Goal: Transaction & Acquisition: Purchase product/service

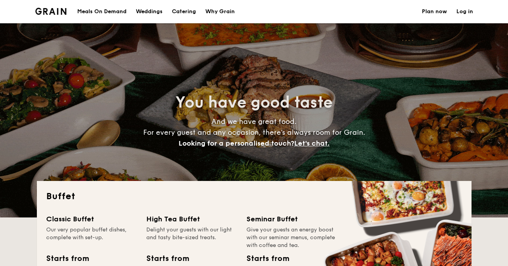
select select
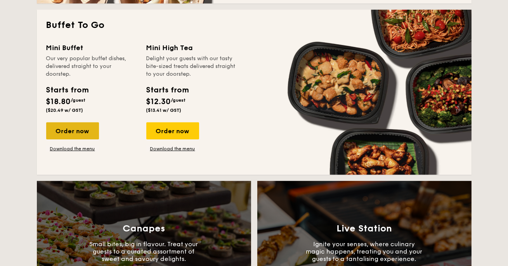
scroll to position [536, 0]
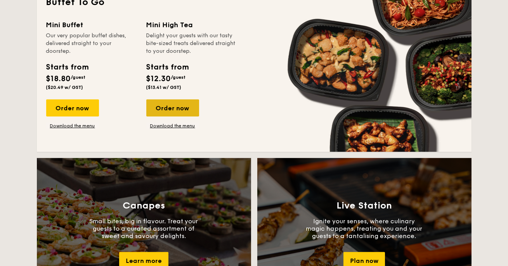
click at [179, 99] on div "Order now" at bounding box center [172, 107] width 53 height 17
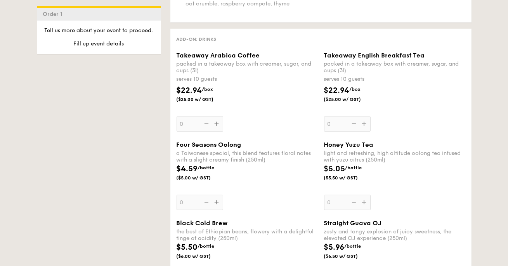
scroll to position [1011, 0]
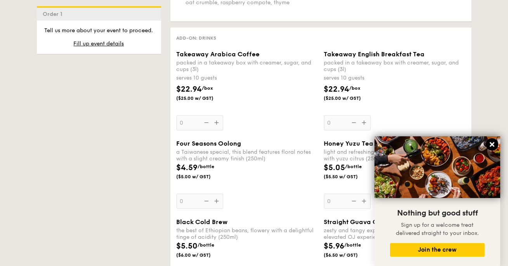
click at [493, 144] on icon at bounding box center [492, 144] width 5 height 5
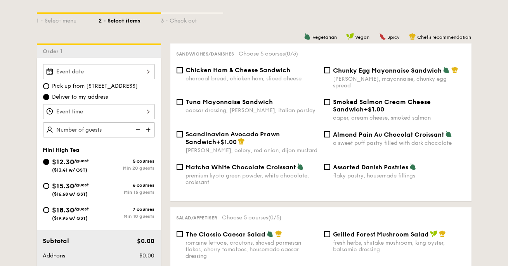
scroll to position [187, 0]
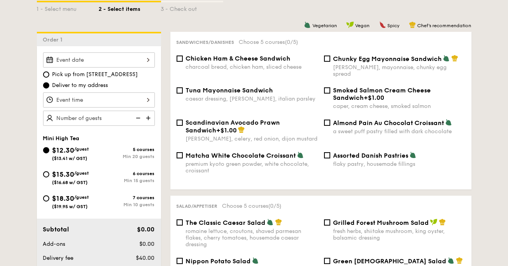
click at [210, 168] on label "Matcha White Chocolate Croissant premium kyoto green powder, white chocolate, c…" at bounding box center [247, 170] width 141 height 7
click at [183, 158] on input "Matcha White Chocolate Croissant premium kyoto green powder, white chocolate, c…" at bounding box center [180, 155] width 6 height 6
checkbox input "true"
click at [155, 111] on img at bounding box center [149, 118] width 12 height 15
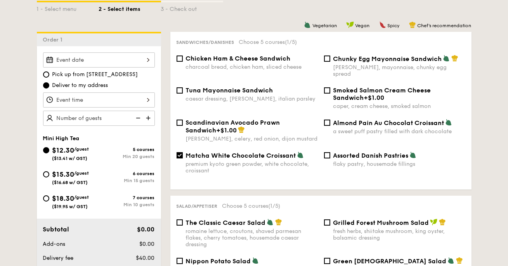
type input "20 guests"
click at [143, 111] on img at bounding box center [138, 118] width 12 height 15
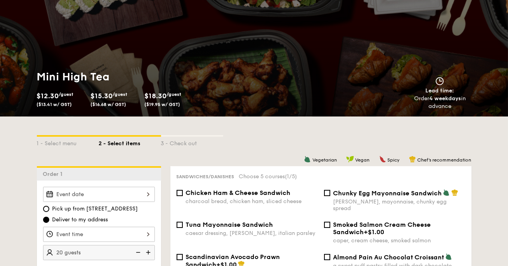
scroll to position [0, 0]
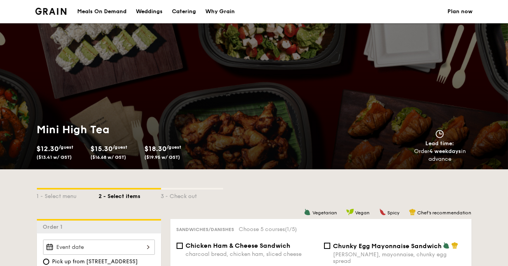
click at [127, 11] on div "Meals On Demand" at bounding box center [101, 11] width 49 height 23
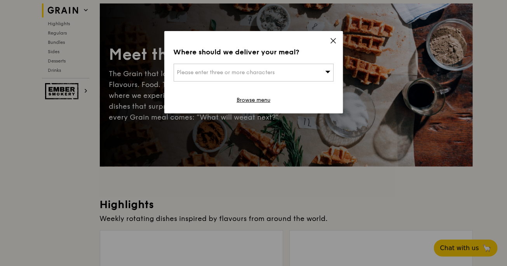
scroll to position [54, 0]
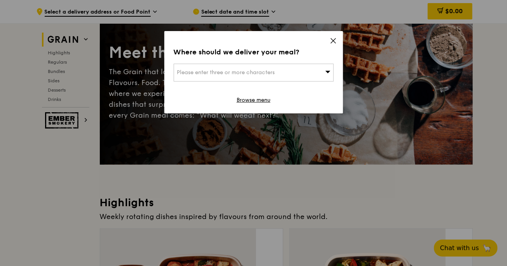
click at [317, 65] on div "Please enter three or more characters" at bounding box center [254, 73] width 160 height 18
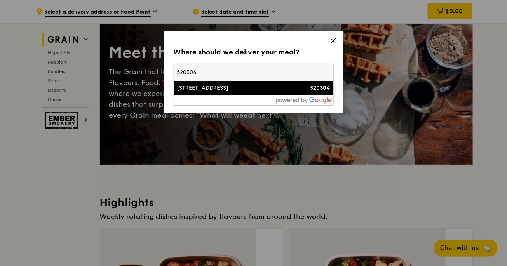
type input "520304"
click at [255, 84] on div "[STREET_ADDRESS]" at bounding box center [234, 88] width 115 height 8
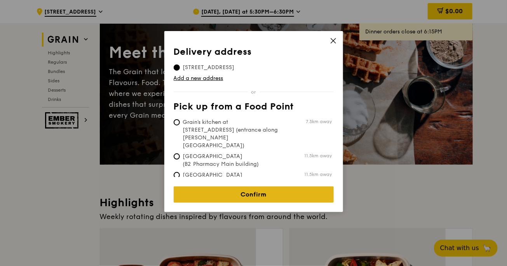
click at [268, 186] on link "Confirm" at bounding box center [254, 194] width 160 height 16
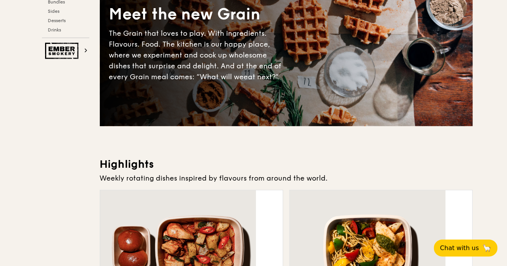
scroll to position [0, 0]
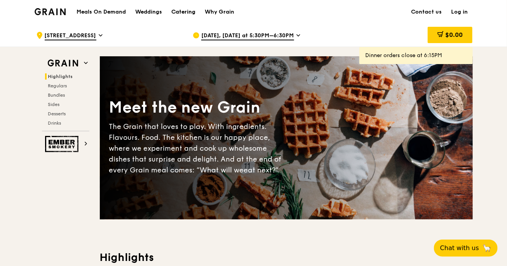
click at [195, 12] on div "Catering" at bounding box center [183, 11] width 24 height 23
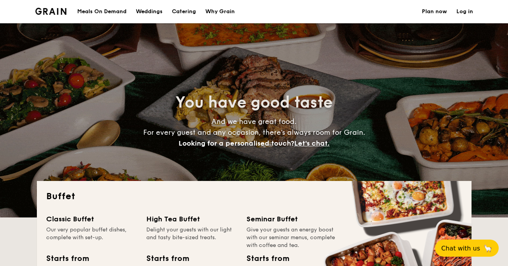
select select
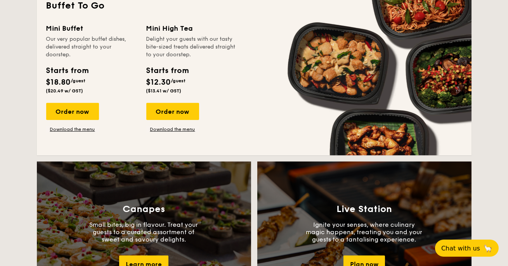
scroll to position [513, 0]
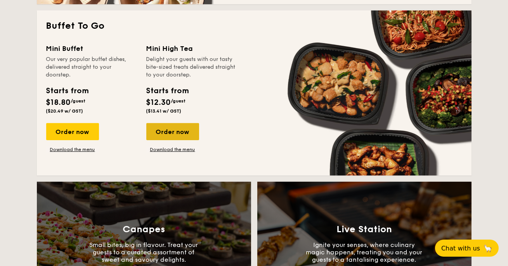
click at [199, 123] on div "Order now" at bounding box center [172, 131] width 53 height 17
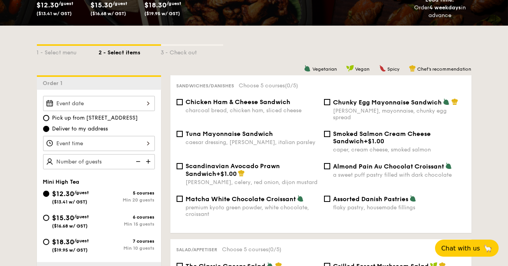
scroll to position [144, 0]
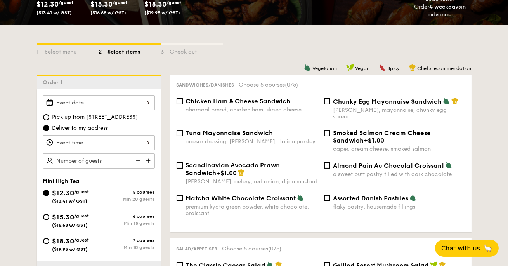
click at [88, 247] on span "($19.95 w/ GST)" at bounding box center [70, 249] width 36 height 5
click at [49, 238] on input "$18.30 /guest ($19.95 w/ GST) 7 courses Min 10 guests" at bounding box center [46, 241] width 6 height 6
radio input "true"
click at [155, 153] on img at bounding box center [149, 160] width 12 height 15
type input "10 guests"
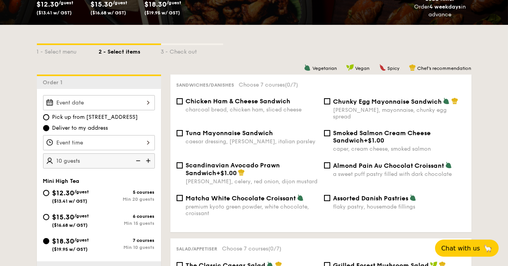
click at [143, 153] on img at bounding box center [138, 160] width 12 height 15
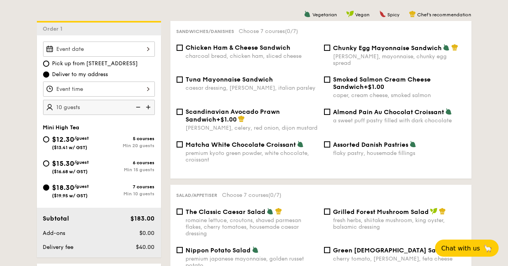
scroll to position [198, 0]
click at [155, 41] on div at bounding box center [99, 48] width 112 height 15
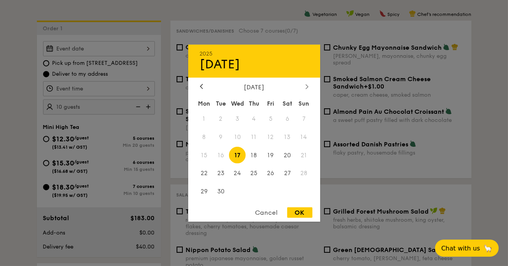
click at [306, 84] on icon at bounding box center [307, 86] width 3 height 5
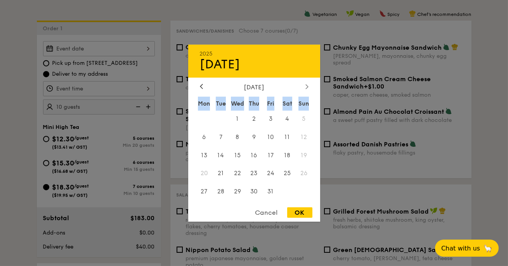
click at [306, 84] on icon at bounding box center [307, 86] width 3 height 5
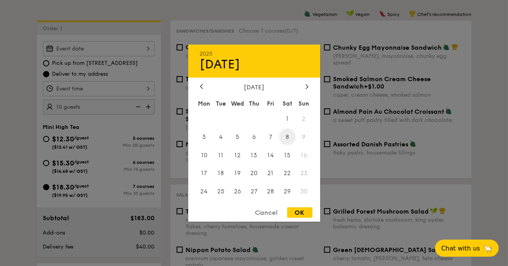
click at [288, 139] on span "8" at bounding box center [287, 136] width 17 height 17
click at [299, 213] on div "OK" at bounding box center [299, 212] width 25 height 10
type input "Nov 08, 2025"
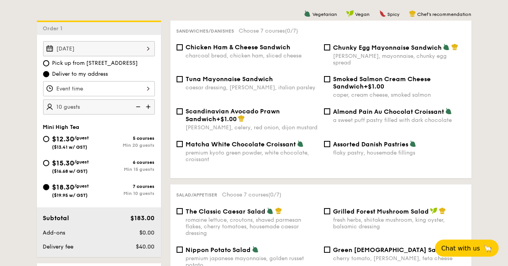
click at [155, 81] on div at bounding box center [99, 88] width 112 height 15
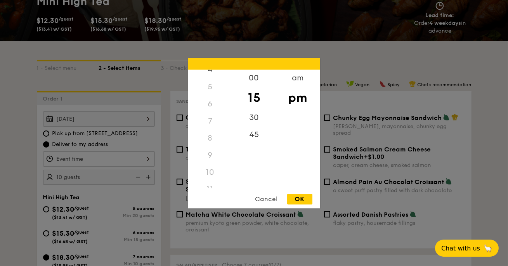
scroll to position [90, 0]
click at [208, 161] on div "10" at bounding box center [210, 163] width 44 height 17
click at [210, 160] on div "10" at bounding box center [210, 163] width 44 height 17
click at [214, 78] on div "12" at bounding box center [210, 80] width 44 height 23
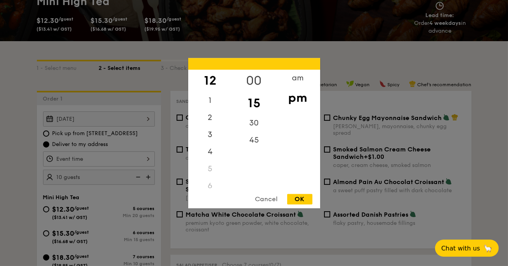
click at [259, 75] on div "00" at bounding box center [254, 80] width 44 height 23
click at [301, 199] on div "OK" at bounding box center [299, 199] width 25 height 10
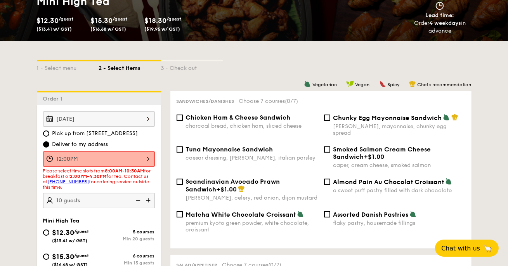
click at [155, 151] on div "12:00PM" at bounding box center [99, 158] width 112 height 15
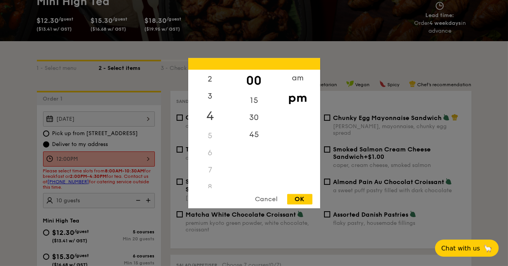
scroll to position [50, 0]
click at [208, 170] on div "8" at bounding box center [210, 169] width 44 height 17
click at [294, 80] on div "am" at bounding box center [298, 80] width 44 height 23
click at [208, 169] on div "8" at bounding box center [210, 173] width 44 height 23
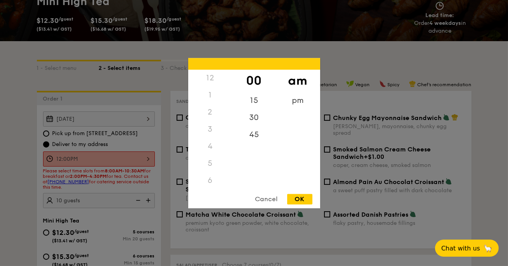
scroll to position [90, 0]
click at [209, 164] on div "10" at bounding box center [210, 166] width 44 height 23
click at [254, 119] on div "30" at bounding box center [254, 120] width 44 height 23
click at [304, 200] on div "OK" at bounding box center [299, 199] width 25 height 10
type input "10:30AM"
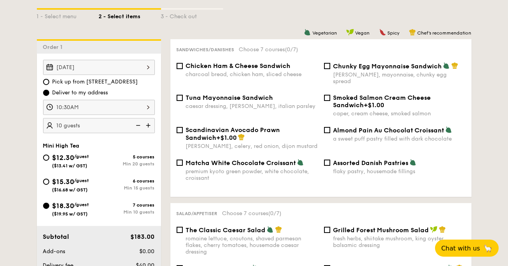
scroll to position [191, 0]
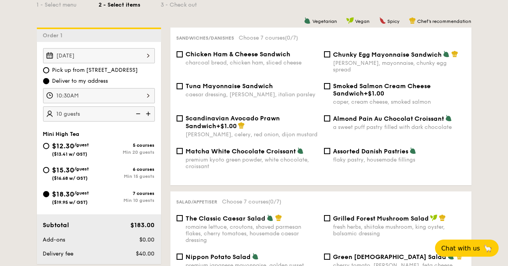
click at [230, 155] on div "Matcha White Chocolate Croissant" at bounding box center [252, 151] width 132 height 8
click at [183, 154] on input "Matcha White Chocolate Croissant premium kyoto green powder, white chocolate, c…" at bounding box center [180, 151] width 6 height 6
checkbox input "true"
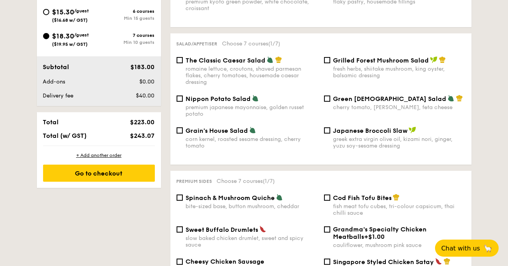
scroll to position [351, 0]
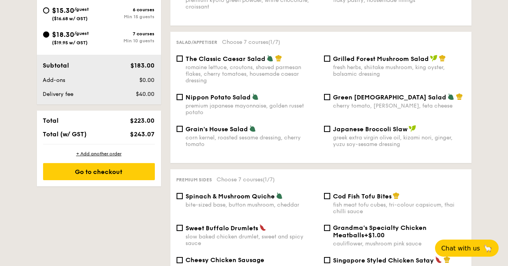
click at [223, 133] on span "Grain's House Salad" at bounding box center [217, 128] width 63 height 7
click at [183, 132] on input "Grain's House Salad corn kernel, roasted sesame dressing, cherry tomato" at bounding box center [180, 129] width 6 height 6
checkbox input "true"
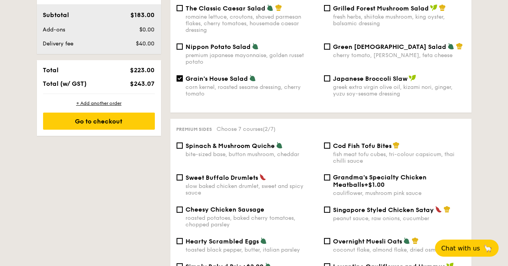
scroll to position [428, 0]
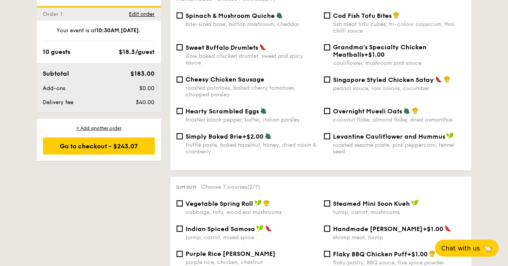
scroll to position [532, 0]
click at [333, 83] on span "Singapore Styled Chicken Satay" at bounding box center [383, 79] width 101 height 7
click at [327, 82] on input "Singapore Styled Chicken Satay peanut sauce, raw onions, cucumber" at bounding box center [327, 79] width 6 height 6
checkbox input "true"
click at [348, 140] on span "Levantine Cauliflower and Hummus" at bounding box center [389, 135] width 112 height 7
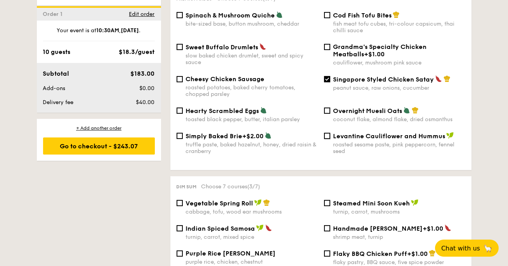
click at [330, 139] on input "Levantine Cauliflower and Hummus roasted sesame paste, pink peppercorn, fennel …" at bounding box center [327, 136] width 6 height 6
checkbox input "true"
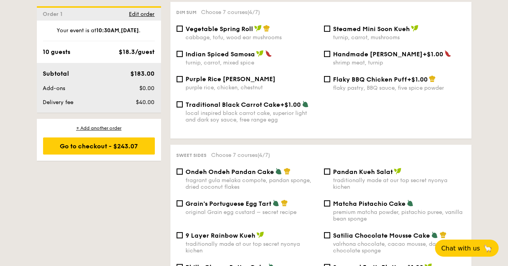
scroll to position [707, 0]
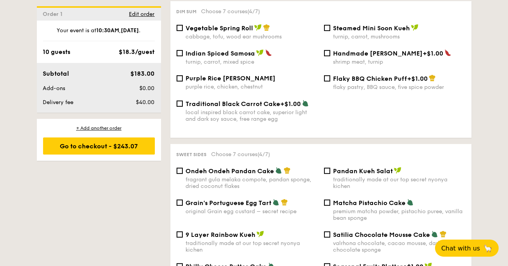
click at [464, 144] on div "1 - Select menu 2 - Select items 3 - Check out Order 1 Nov 08, 2025 Pick up fro…" at bounding box center [254, 227] width 508 height 1531
click at [207, 82] on span "Purple Rice Loh Mai Kai" at bounding box center [231, 78] width 90 height 7
click at [183, 82] on input "Purple Rice Loh Mai Kai purple rice, chicken, chestnut" at bounding box center [180, 78] width 6 height 6
checkbox input "true"
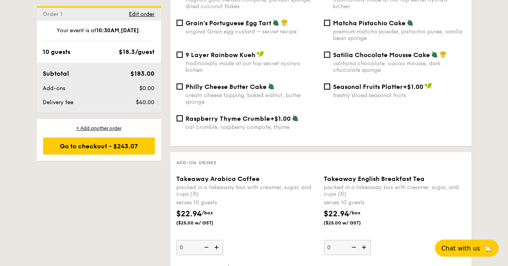
scroll to position [891, 0]
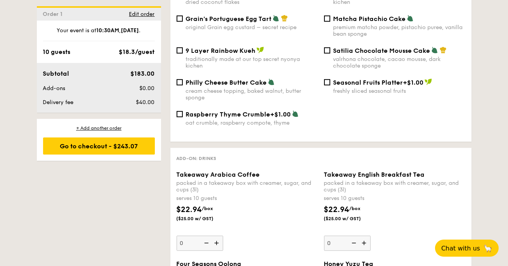
click at [469, 132] on div "1 - Select menu 2 - Select items 3 - Check out Order 1 Nov 08, 2025 Pick up fro…" at bounding box center [254, 43] width 508 height 1531
checkbox input "true"
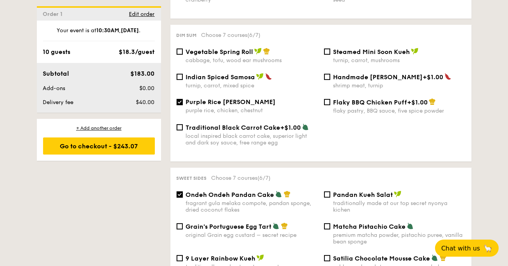
scroll to position [529, 0]
